Goal: Information Seeking & Learning: Learn about a topic

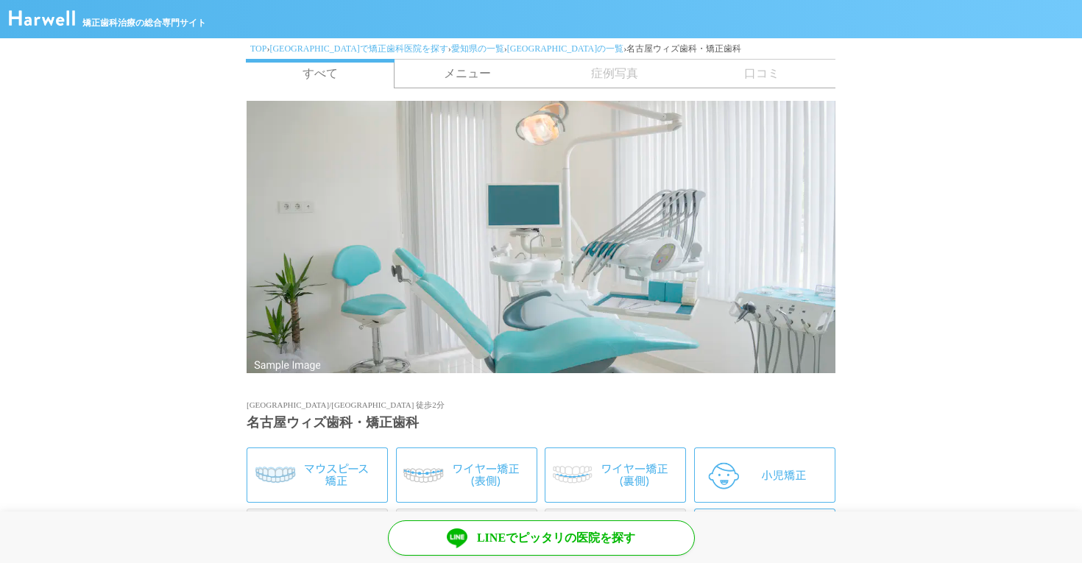
click at [296, 48] on link "[GEOGRAPHIC_DATA]で矯正歯科医院を探す" at bounding box center [358, 48] width 178 height 10
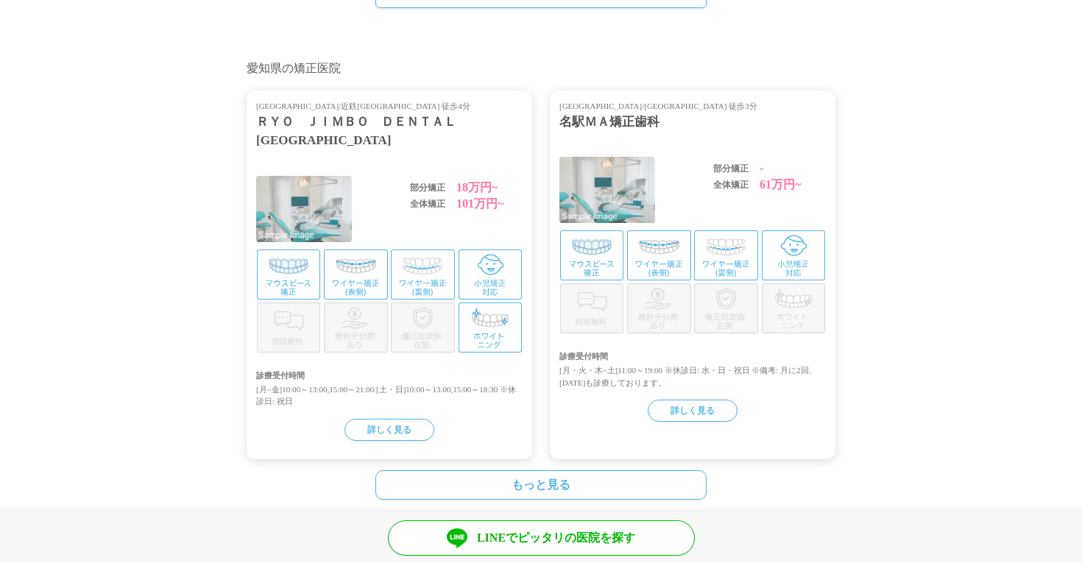
scroll to position [690, 0]
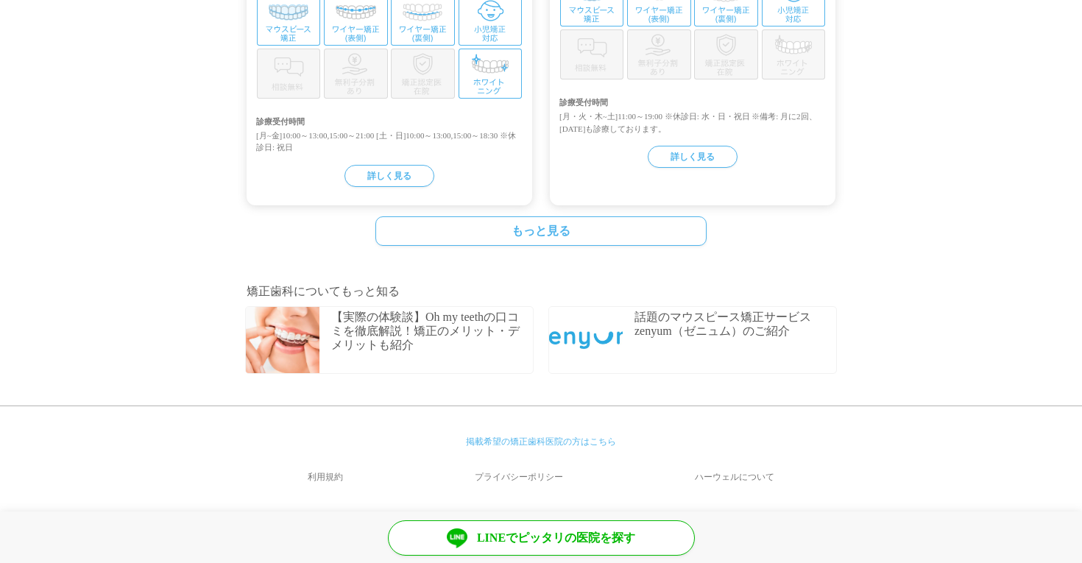
click at [488, 244] on link "もっと見る" at bounding box center [540, 230] width 331 height 29
click at [423, 235] on link "もっと見る" at bounding box center [540, 230] width 331 height 29
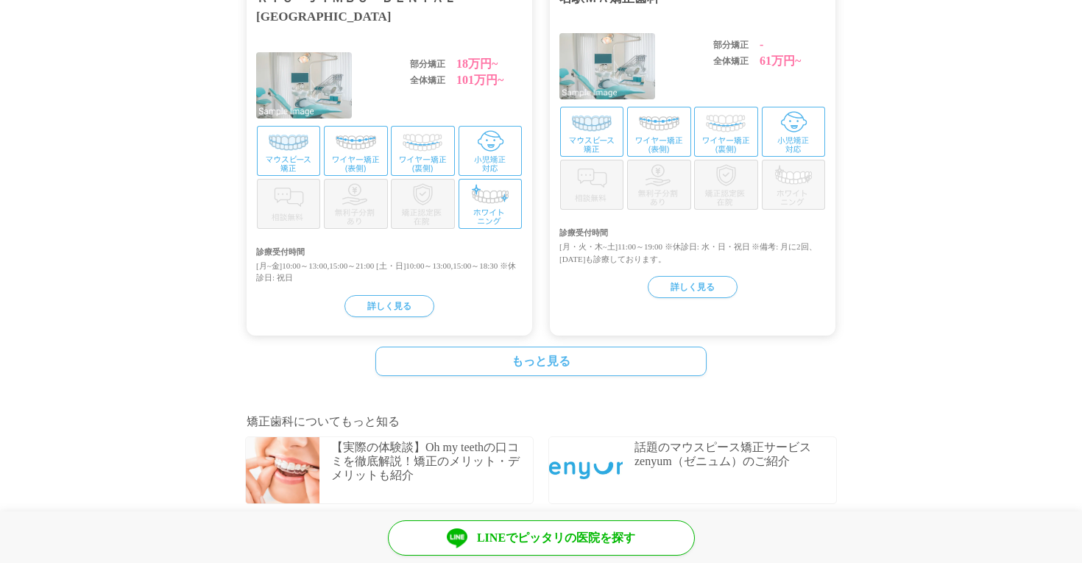
scroll to position [495, 0]
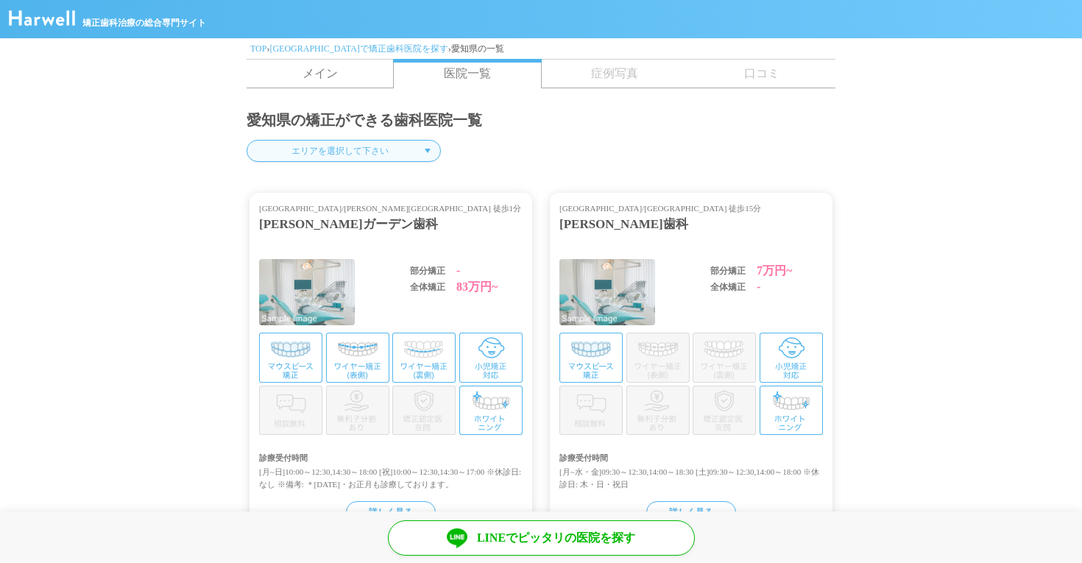
click at [300, 146] on select "エリアを選択して下さい 名古屋市 豊橋市 岡崎市 一宮市 瀬戸市 半田市 春日井市 豊川市 津島市 碧南市 刈谷市 豊田市 安城市 西尾市 蒲郡市 犬山市 常…" at bounding box center [344, 151] width 194 height 22
select select "/cities/231002/clinics"
click at [247, 140] on select "エリアを選択して下さい 名古屋市 豊橋市 岡崎市 一宮市 瀬戸市 半田市 春日井市 豊川市 津島市 碧南市 刈谷市 豊田市 安城市 西尾市 蒲郡市 犬山市 常…" at bounding box center [344, 151] width 194 height 22
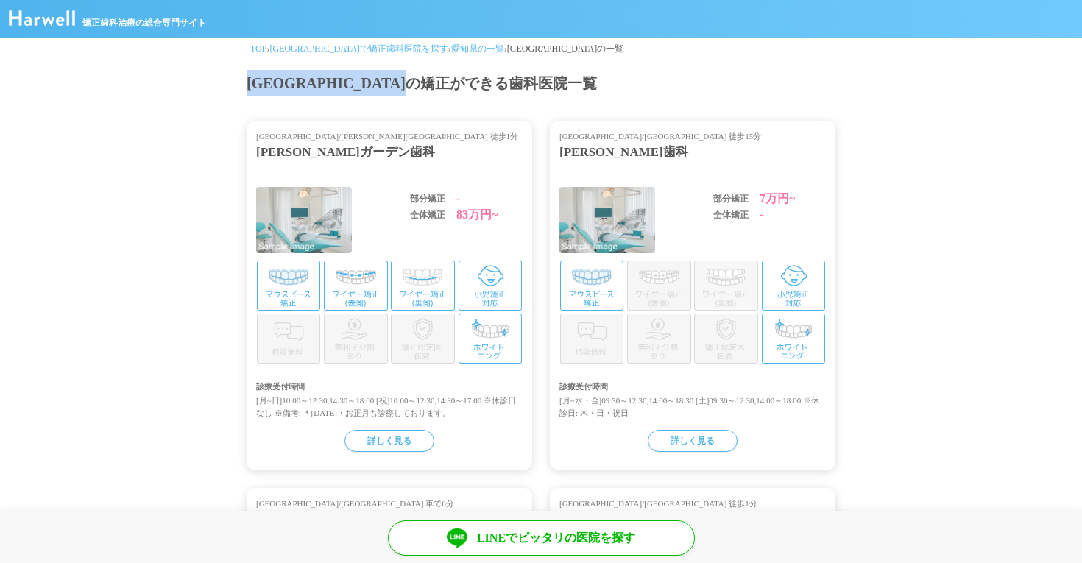
drag, startPoint x: 254, startPoint y: 85, endPoint x: 536, endPoint y: 91, distance: 281.9
click at [533, 91] on h1 "[GEOGRAPHIC_DATA]の矯正ができる歯科医院一覧" at bounding box center [541, 83] width 589 height 26
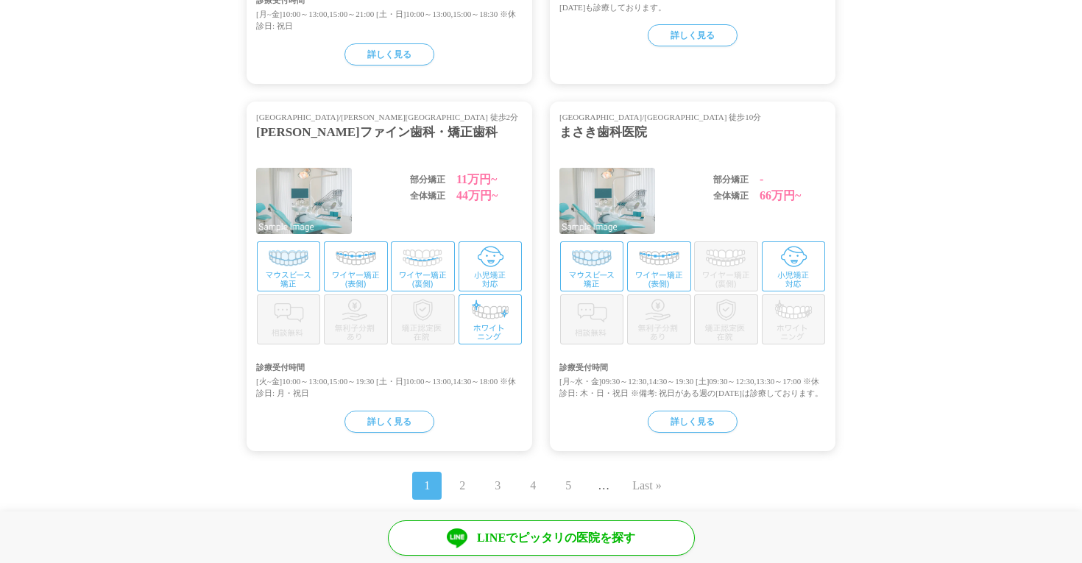
scroll to position [1773, 0]
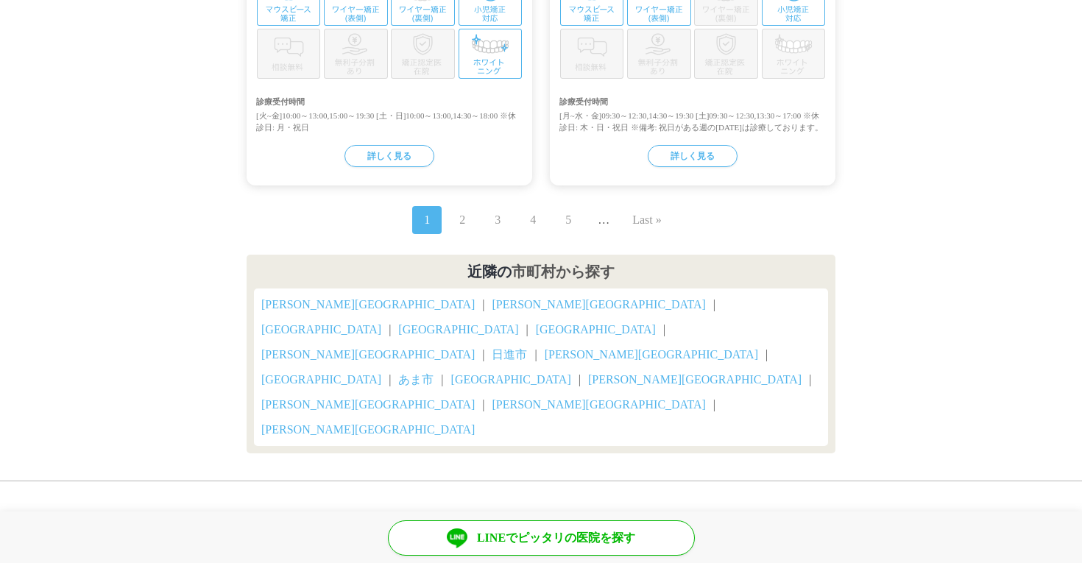
click at [459, 229] on link "2" at bounding box center [462, 220] width 6 height 18
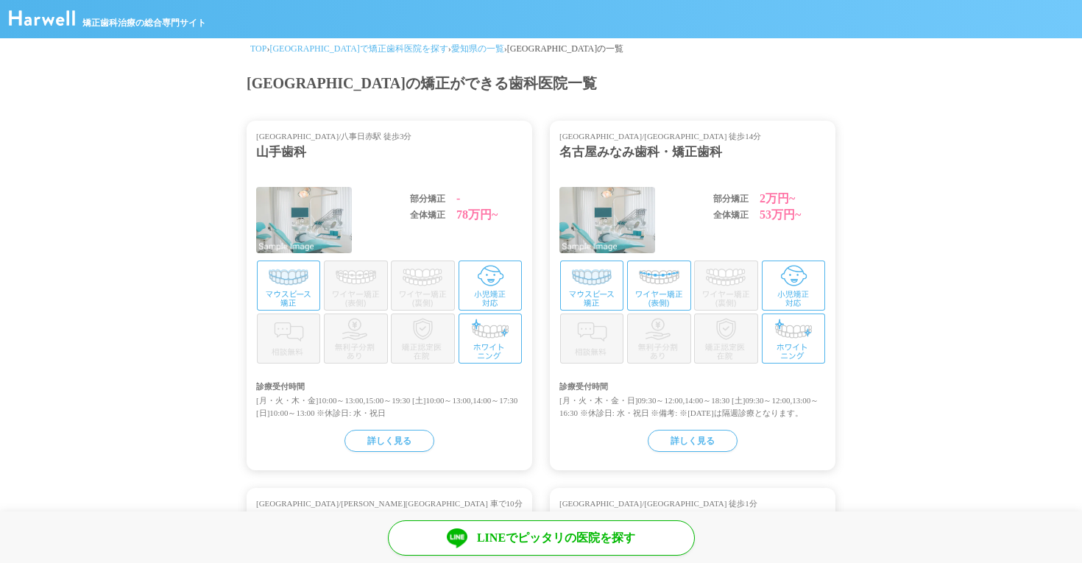
click at [55, 23] on img at bounding box center [42, 17] width 66 height 15
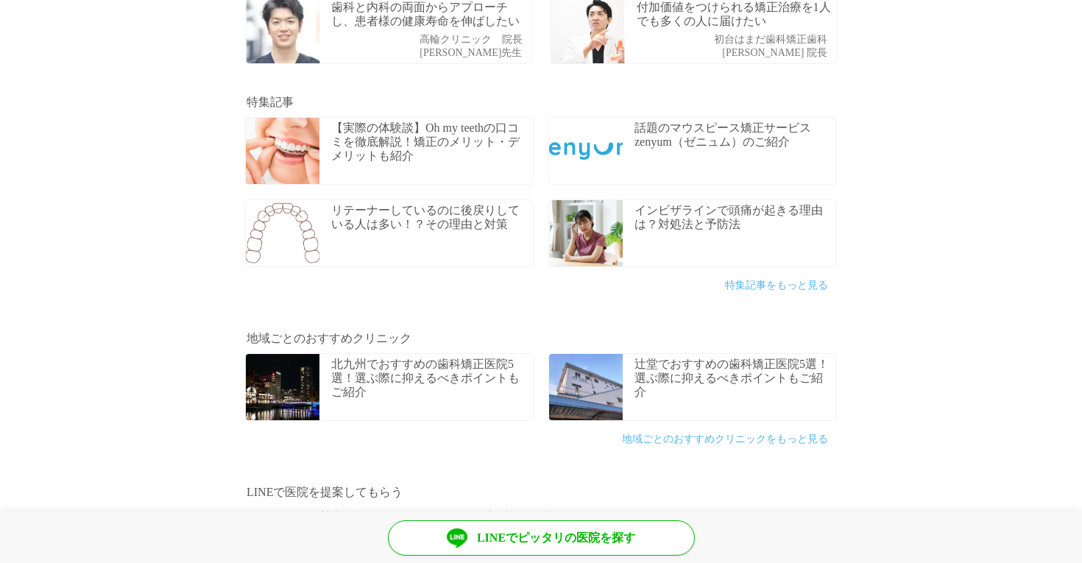
scroll to position [407, 0]
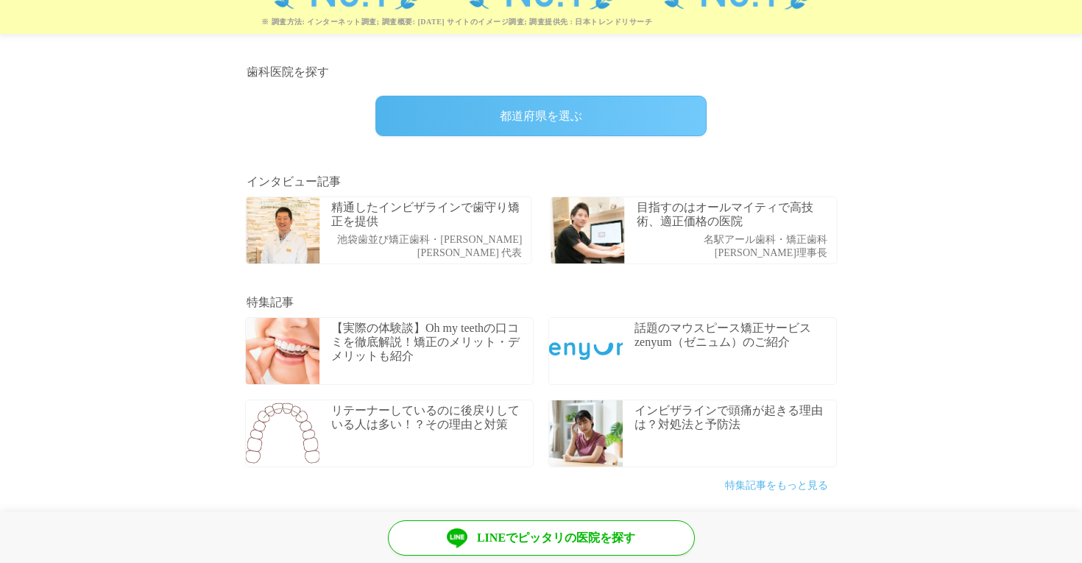
click at [683, 235] on div "目指すのはオールマイティで高技術、適正価格の医院 名駅アール歯科・矯正歯科 小池陵馬理事長" at bounding box center [737, 230] width 200 height 66
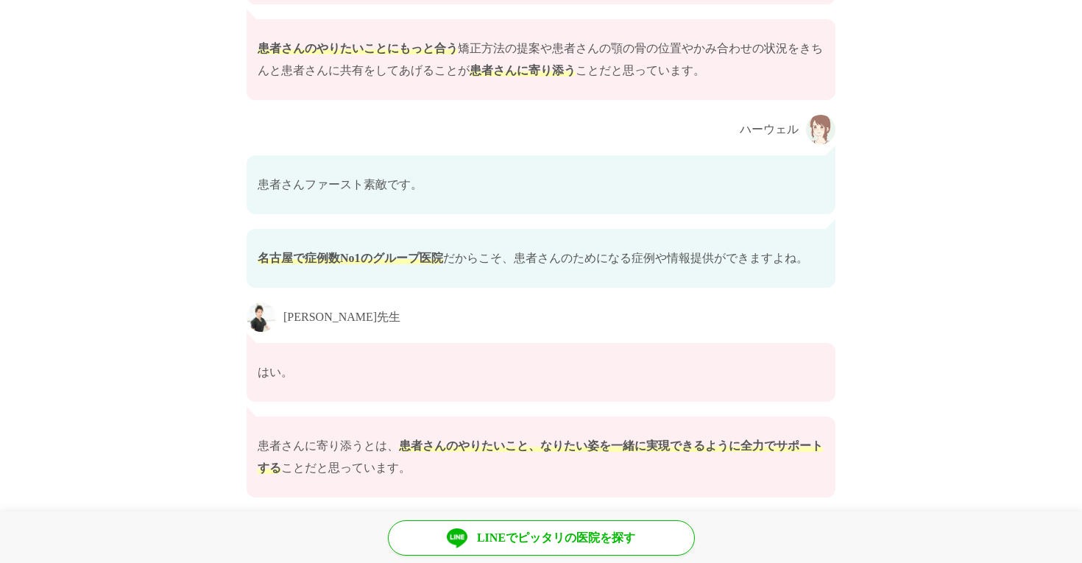
scroll to position [8897, 0]
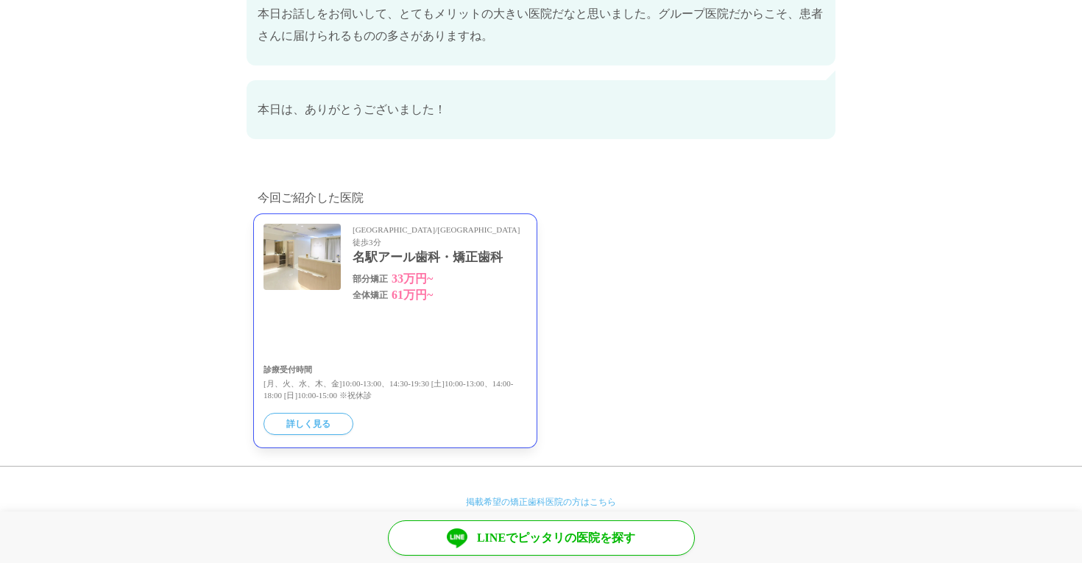
click at [473, 314] on div at bounding box center [394, 336] width 263 height 44
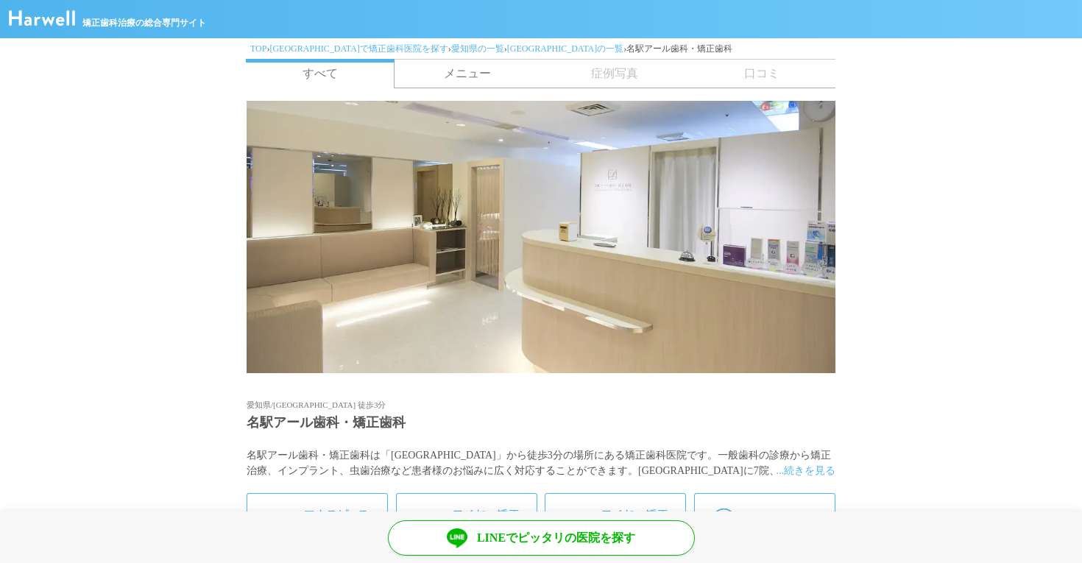
click at [311, 54] on div "TOP › [GEOGRAPHIC_DATA]で矯正歯科医院を探す › [GEOGRAPHIC_DATA]の一覧 › [GEOGRAPHIC_DATA]の一覧…" at bounding box center [541, 48] width 589 height 21
click at [302, 49] on link "[GEOGRAPHIC_DATA]で矯正歯科医院を探す" at bounding box center [358, 48] width 178 height 10
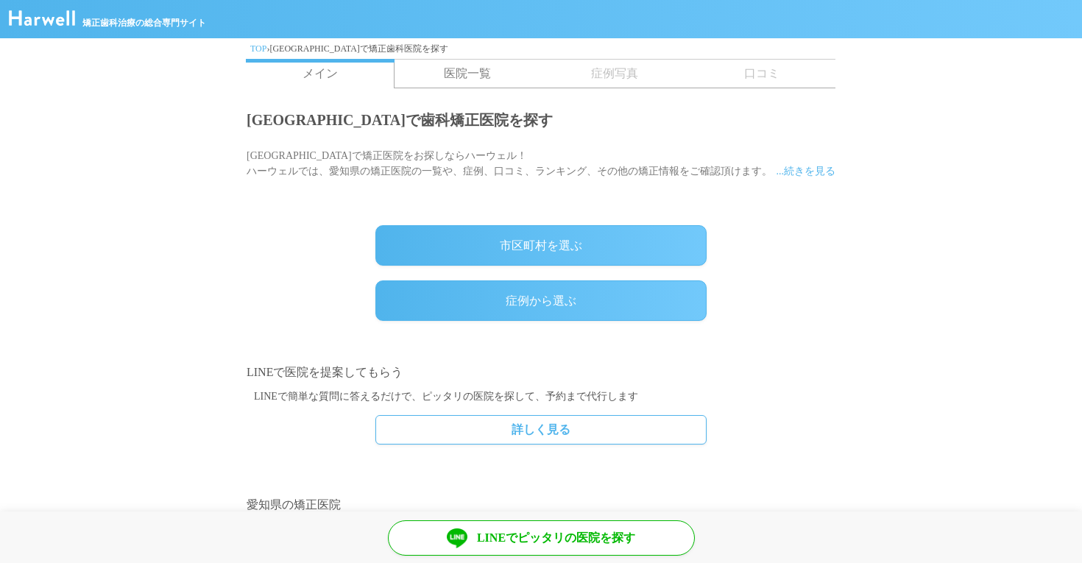
click at [449, 68] on link "医院一覧" at bounding box center [467, 74] width 147 height 28
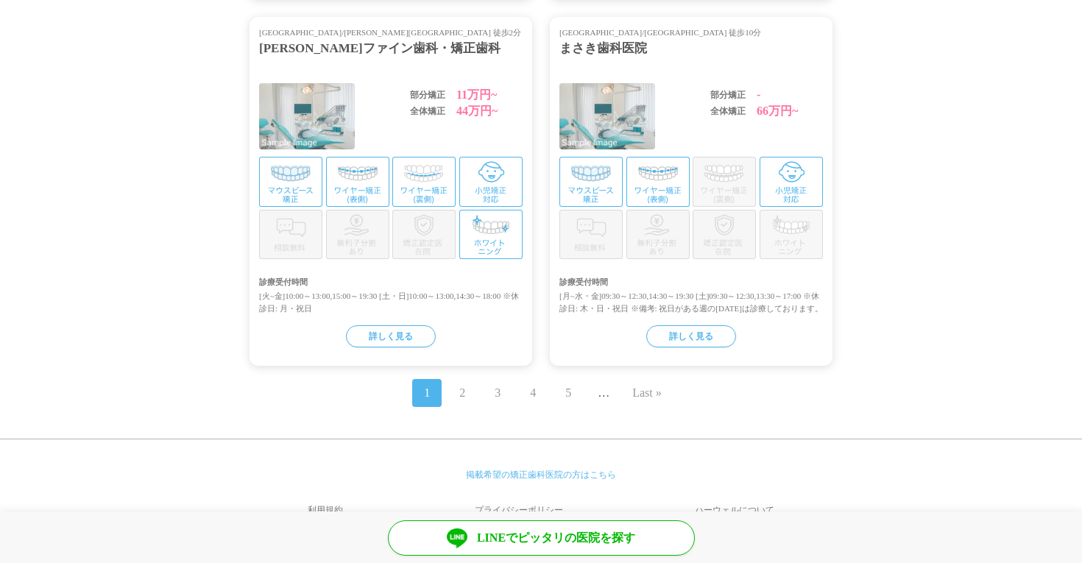
scroll to position [1720, 0]
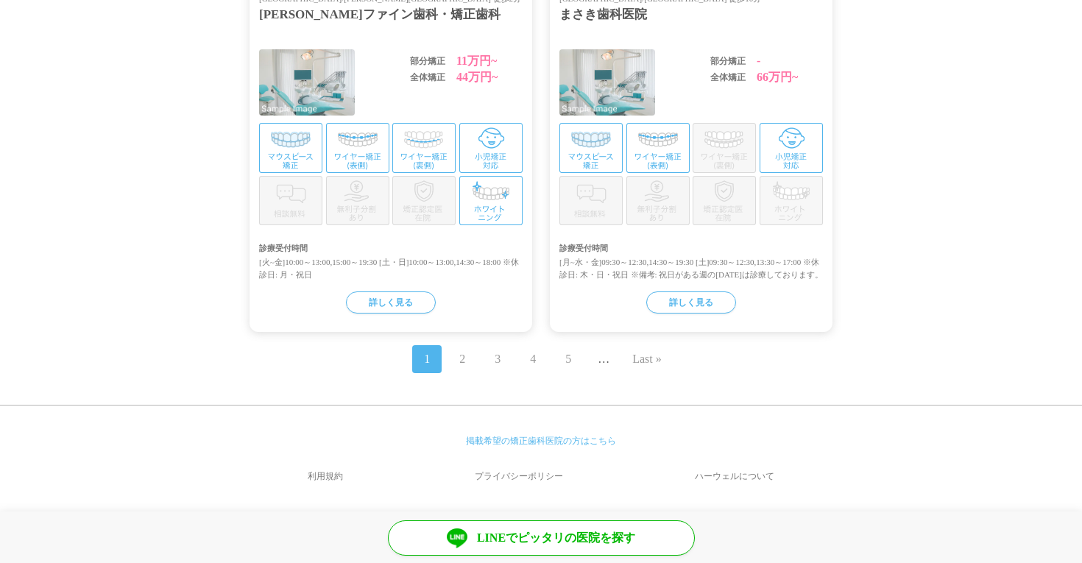
click at [461, 358] on link "2" at bounding box center [462, 359] width 6 height 18
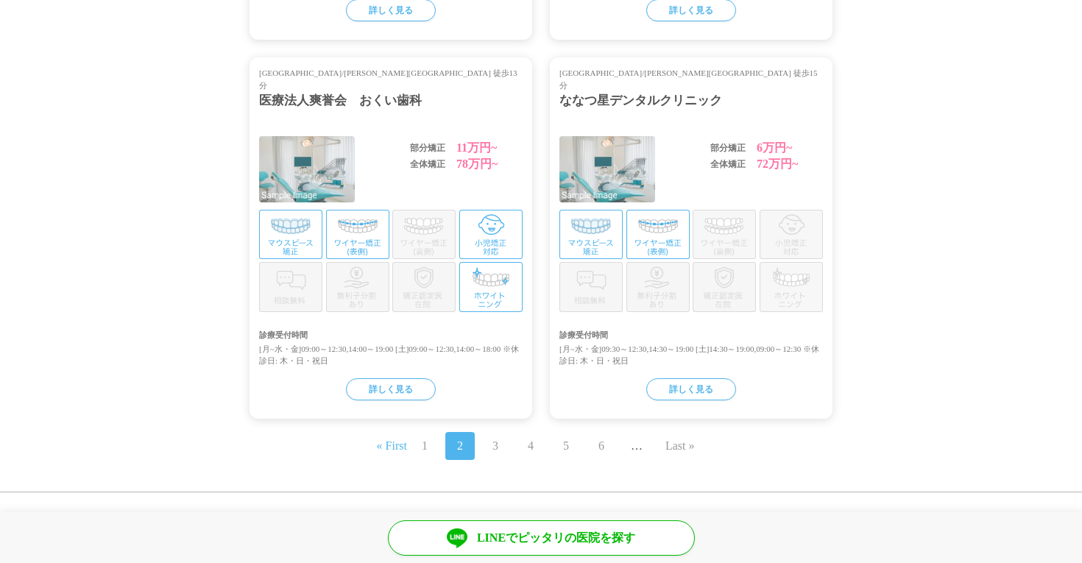
scroll to position [1707, 0]
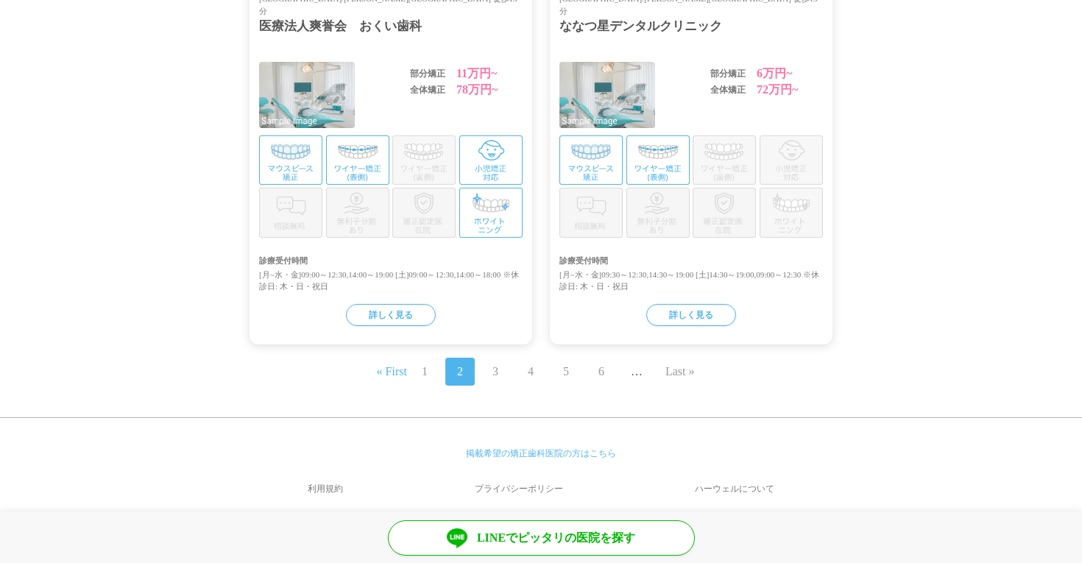
click at [501, 363] on span "3" at bounding box center [495, 372] width 29 height 28
click at [493, 363] on link "3" at bounding box center [495, 372] width 6 height 18
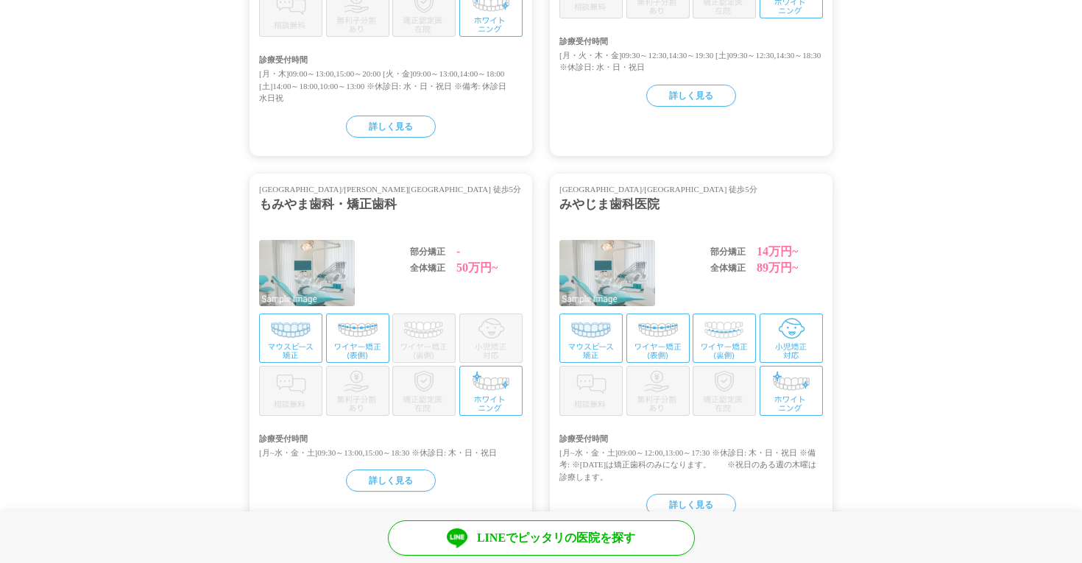
scroll to position [1732, 0]
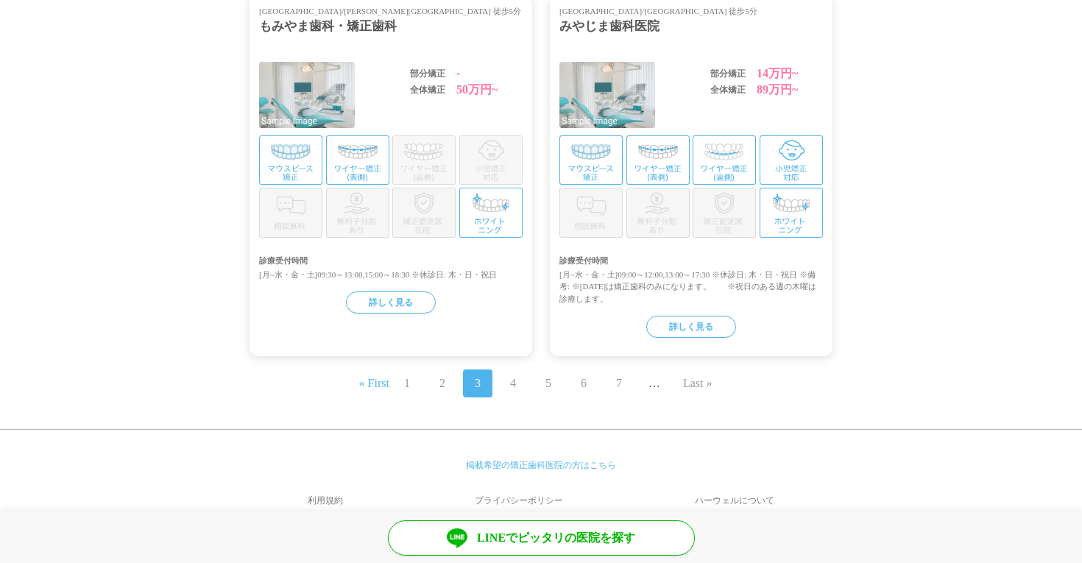
click at [511, 375] on link "4" at bounding box center [513, 384] width 6 height 18
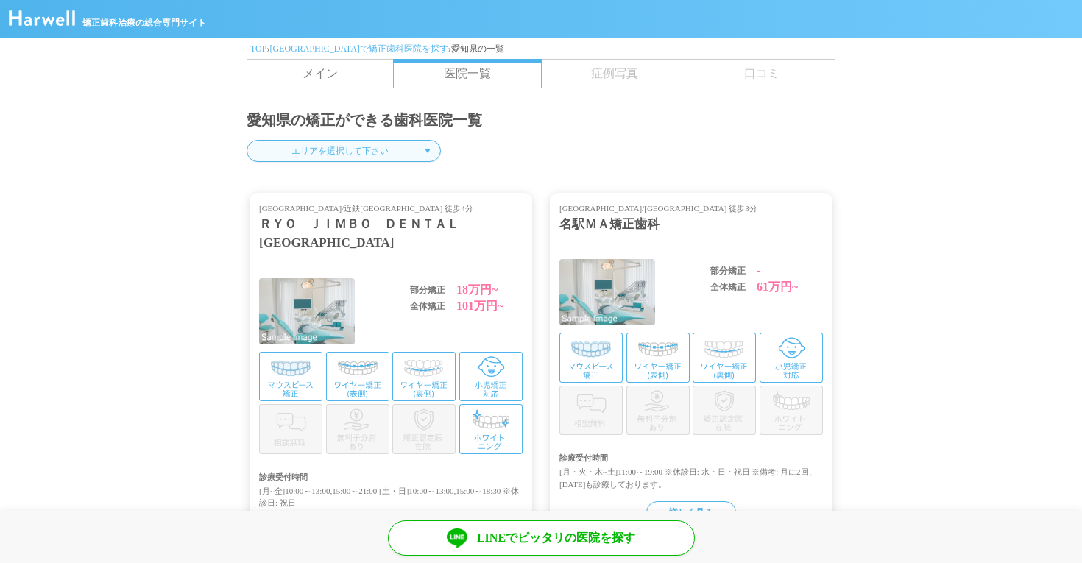
click at [311, 150] on select "エリアを選択して下さい 名古屋市 豊橋市 岡崎市 一宮市 瀬戸市 半田市 春日井市 豊川市 津島市 碧南市 刈谷市 豊田市 安城市 西尾市 蒲郡市 犬山市 常…" at bounding box center [344, 151] width 194 height 22
select select "/cities/231002/clinics"
click at [247, 140] on select "エリアを選択して下さい 名古屋市 豊橋市 岡崎市 一宮市 瀬戸市 半田市 春日井市 豊川市 津島市 碧南市 刈谷市 豊田市 安城市 西尾市 蒲郡市 犬山市 常…" at bounding box center [344, 151] width 194 height 22
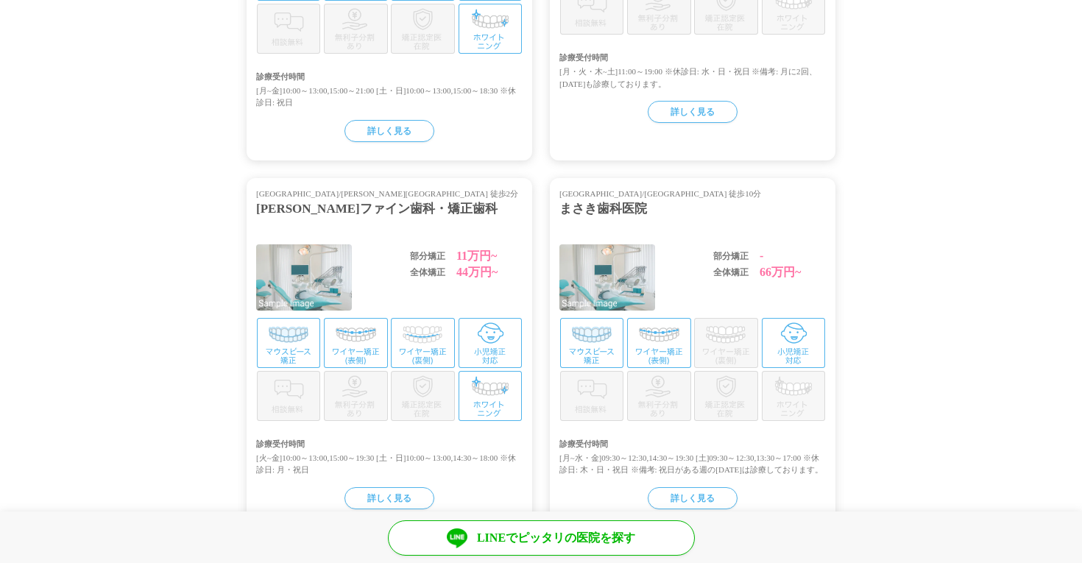
scroll to position [1773, 0]
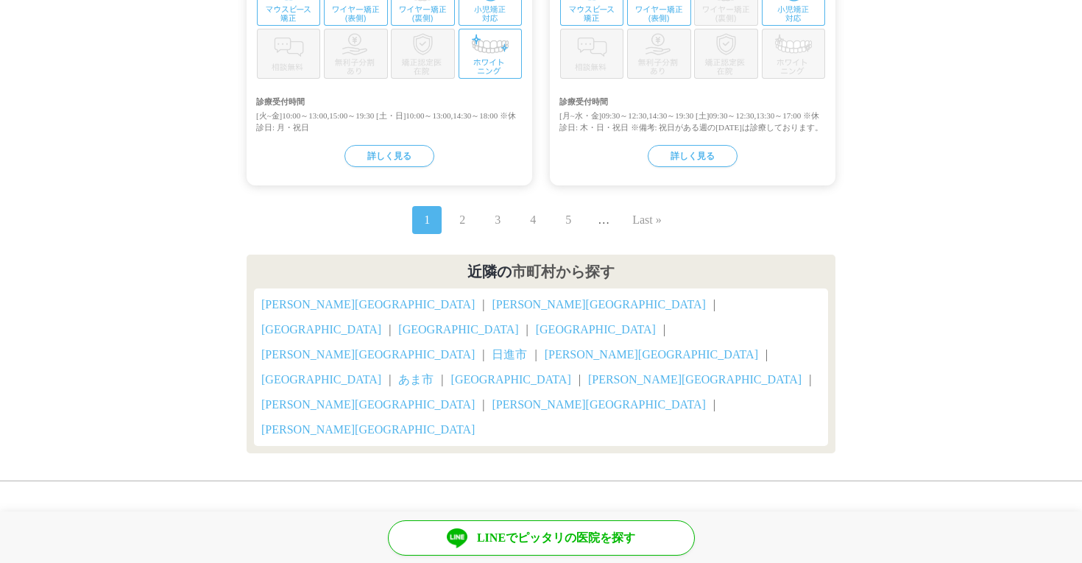
click at [459, 229] on link "2" at bounding box center [462, 220] width 6 height 18
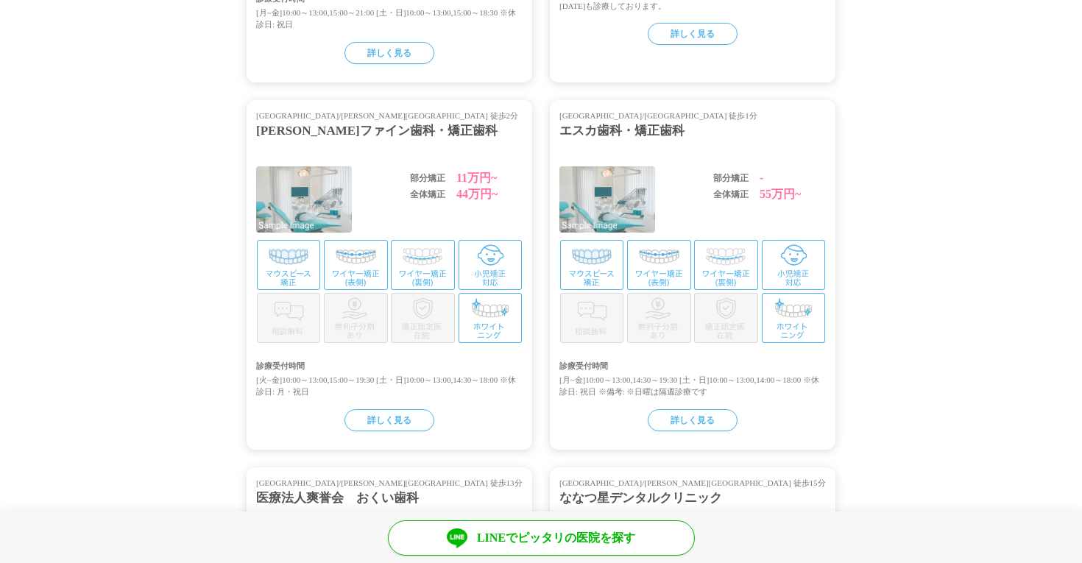
scroll to position [1760, 0]
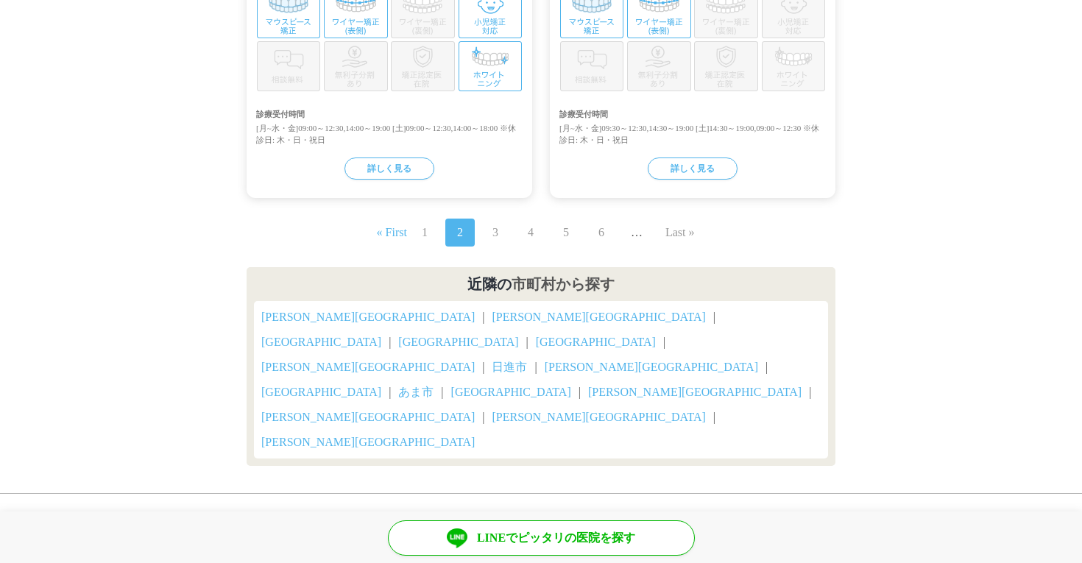
click at [608, 245] on span "6" at bounding box center [601, 233] width 29 height 28
click at [599, 241] on link "6" at bounding box center [601, 233] width 6 height 18
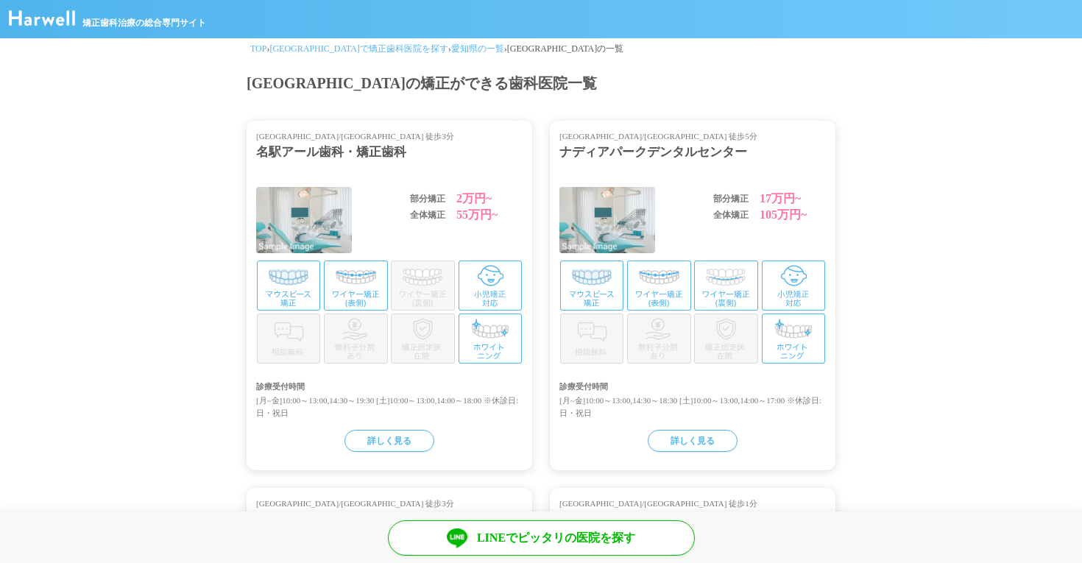
click at [385, 158] on div "名駅アール歯科・矯正歯科" at bounding box center [389, 152] width 266 height 19
